Goal: Task Accomplishment & Management: Manage account settings

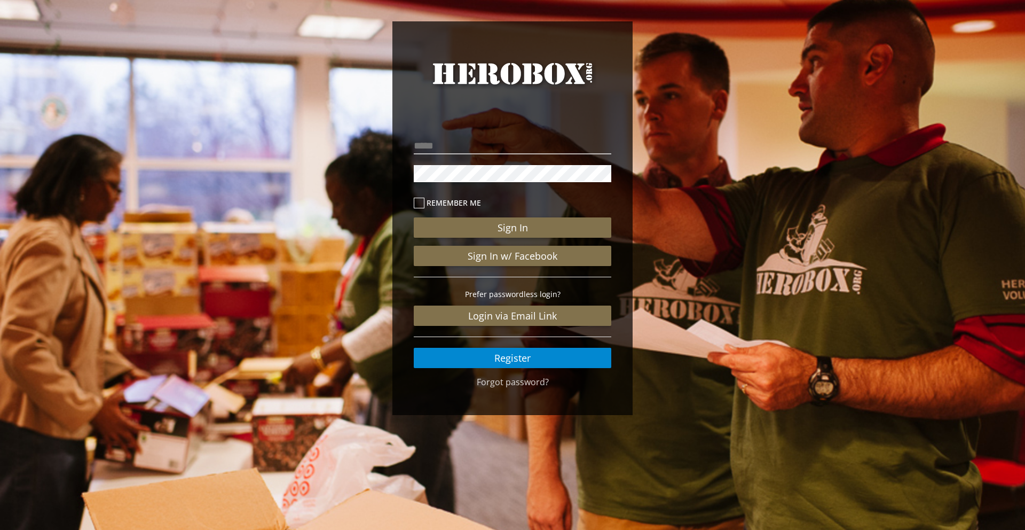
click at [493, 162] on p at bounding box center [513, 173] width 198 height 22
click at [497, 152] on input "email" at bounding box center [513, 145] width 198 height 17
click at [514, 380] on link "Forgot password?" at bounding box center [513, 382] width 72 height 12
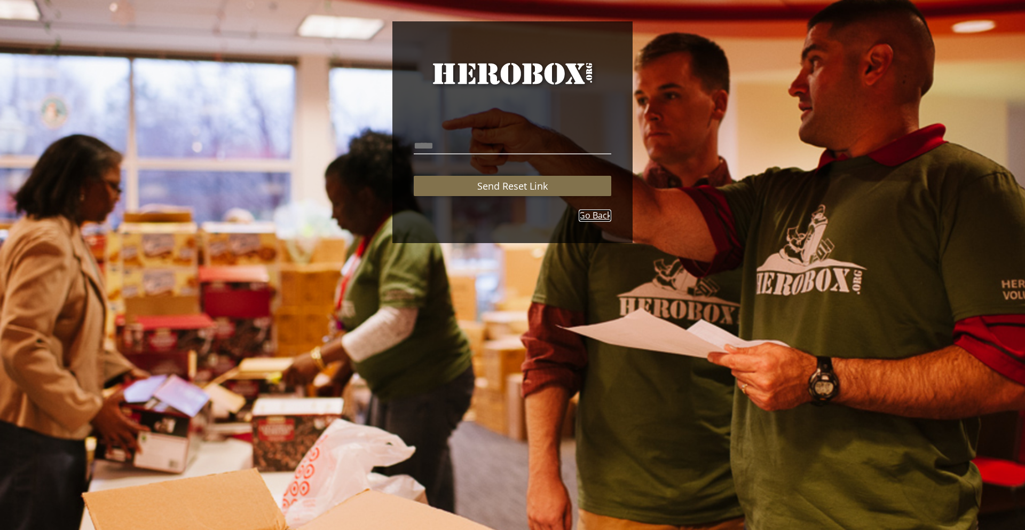
click at [592, 212] on link "Go Back" at bounding box center [595, 215] width 33 height 12
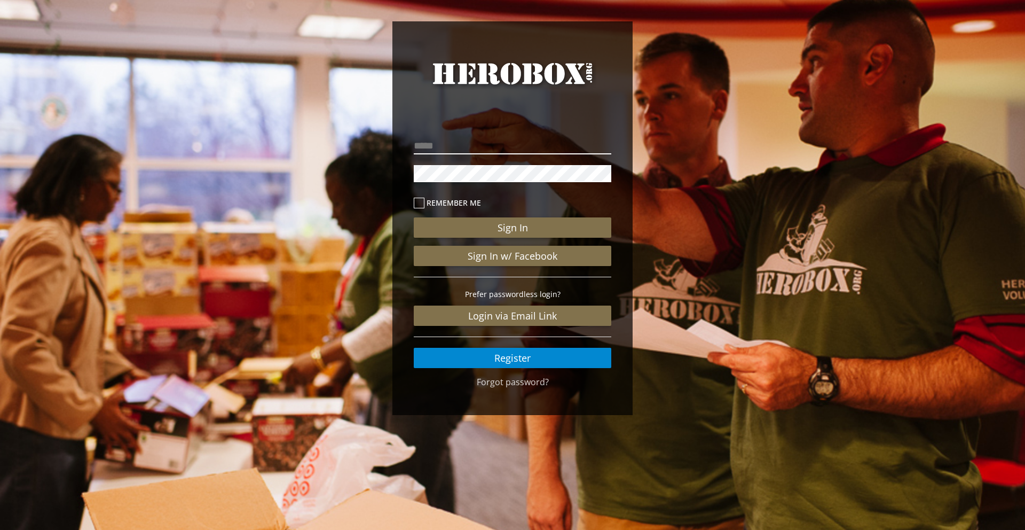
click at [471, 140] on input "email" at bounding box center [513, 145] width 198 height 17
type input "**********"
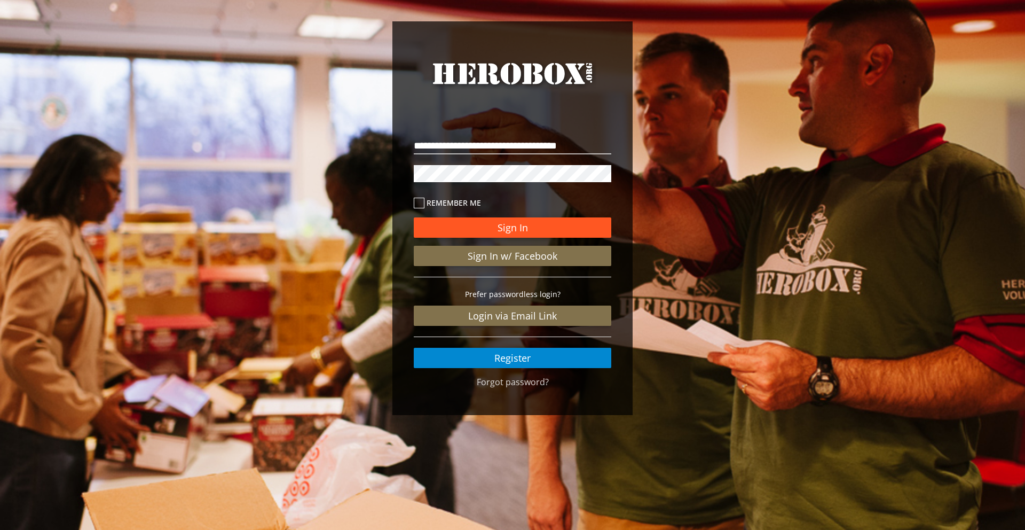
click at [527, 235] on button "Sign In" at bounding box center [513, 227] width 198 height 20
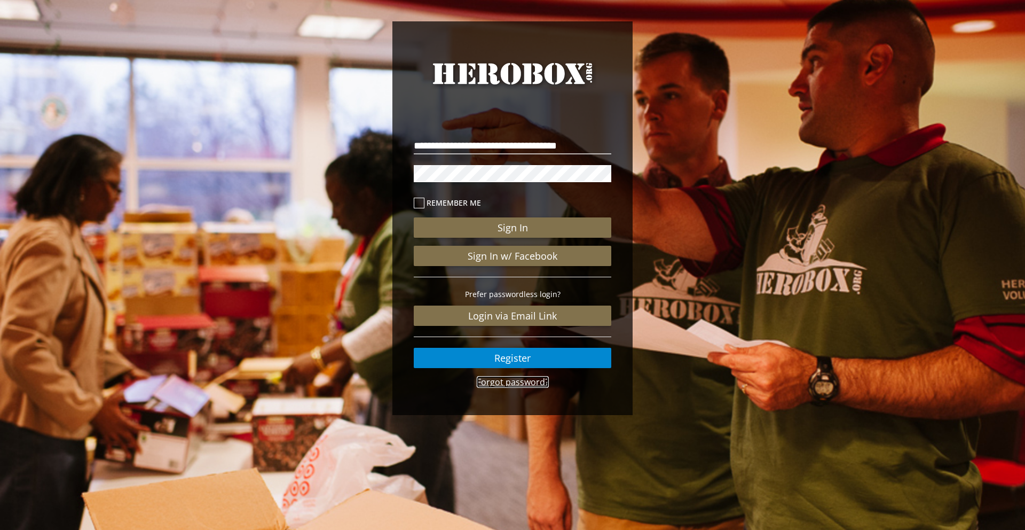
click at [521, 382] on link "Forgot password?" at bounding box center [513, 382] width 72 height 12
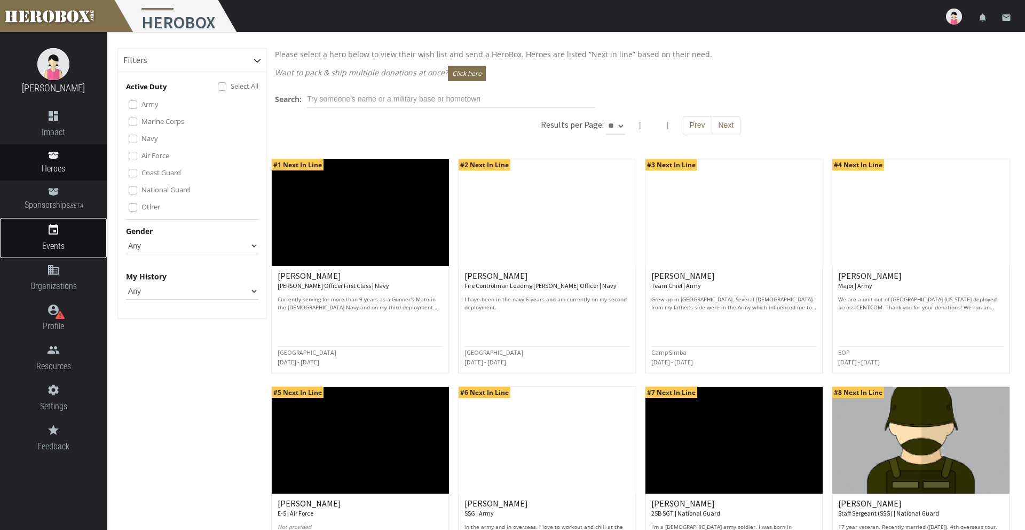
click at [51, 231] on icon "event" at bounding box center [53, 229] width 107 height 13
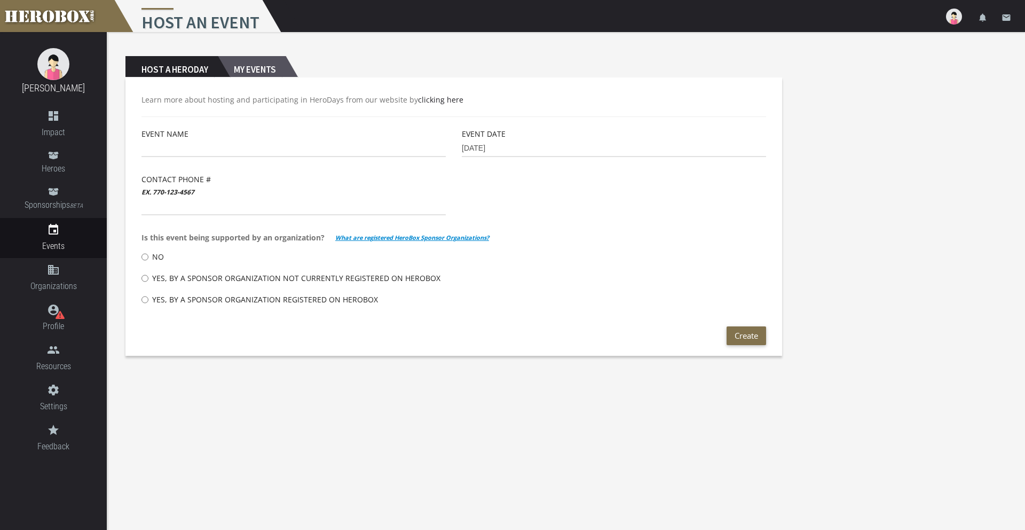
click at [271, 58] on h2 "My Events" at bounding box center [252, 66] width 68 height 21
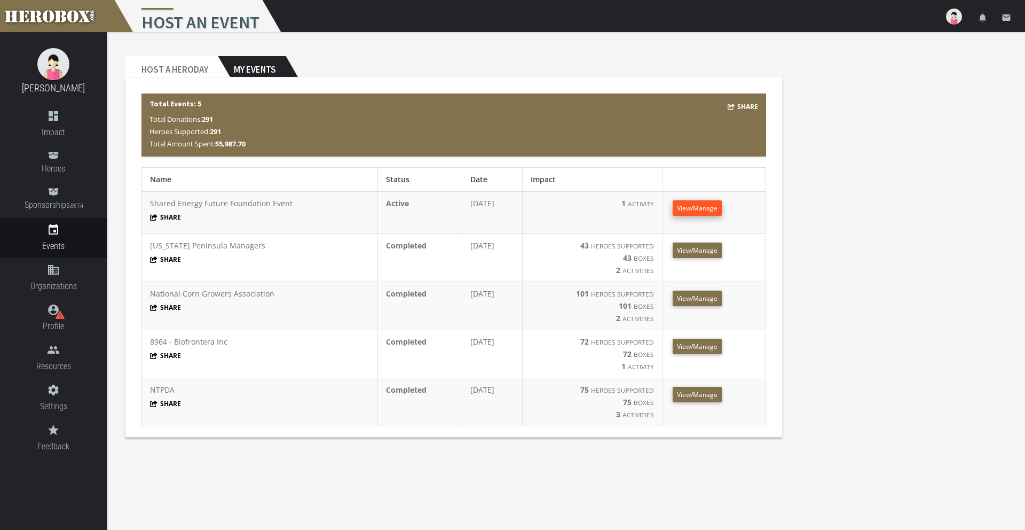
click at [711, 210] on span "View/Manage" at bounding box center [697, 207] width 41 height 9
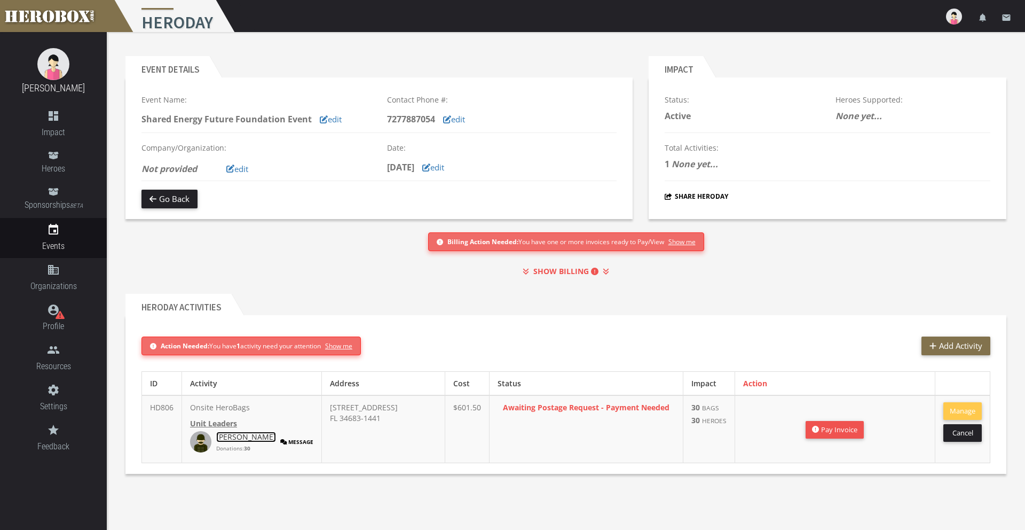
click at [234, 441] on link "[PERSON_NAME]" at bounding box center [246, 437] width 60 height 11
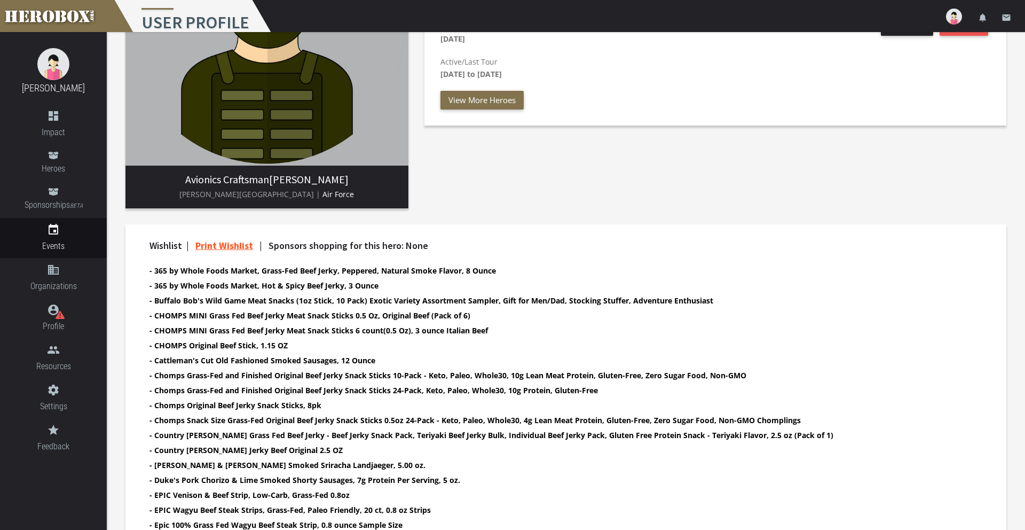
scroll to position [173, 0]
